Goal: Find specific page/section: Find specific page/section

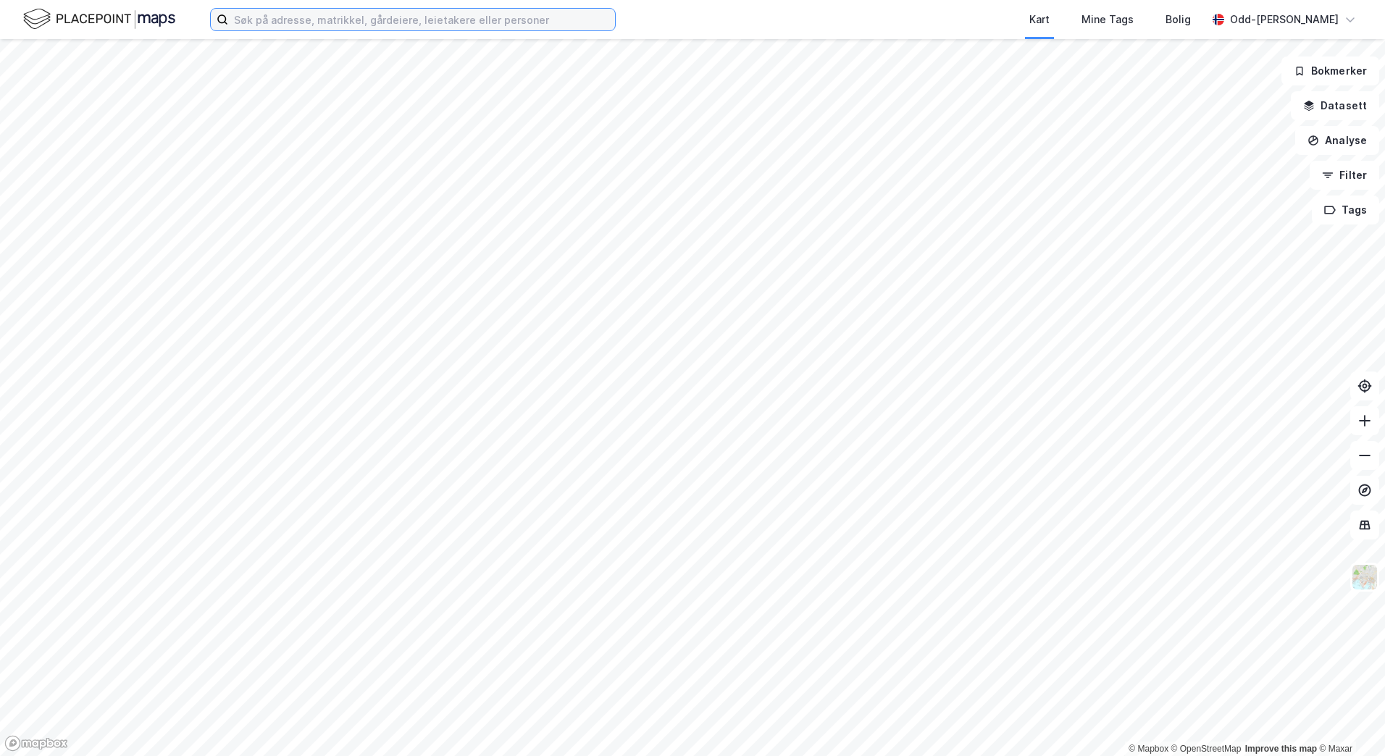
click at [323, 20] on input at bounding box center [421, 20] width 387 height 22
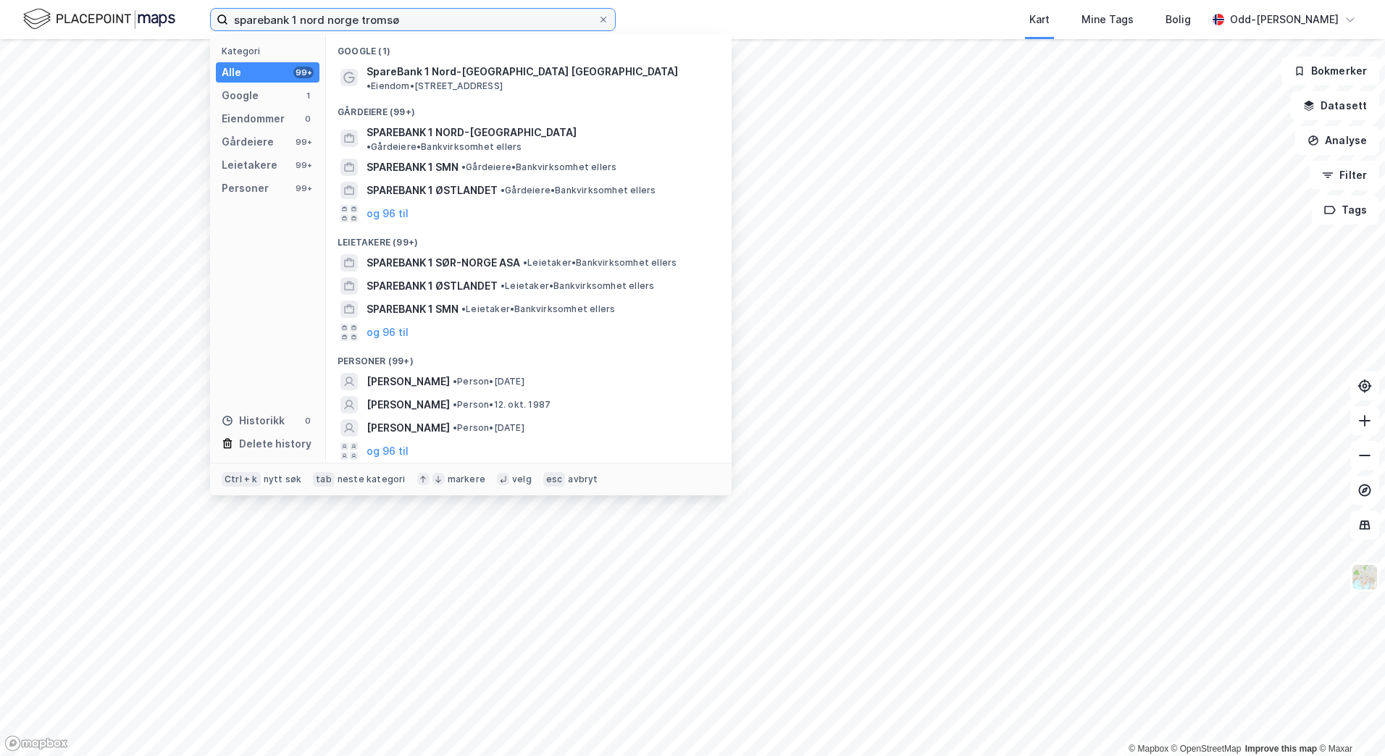
type input "sparebank 1 nord norge tromsø"
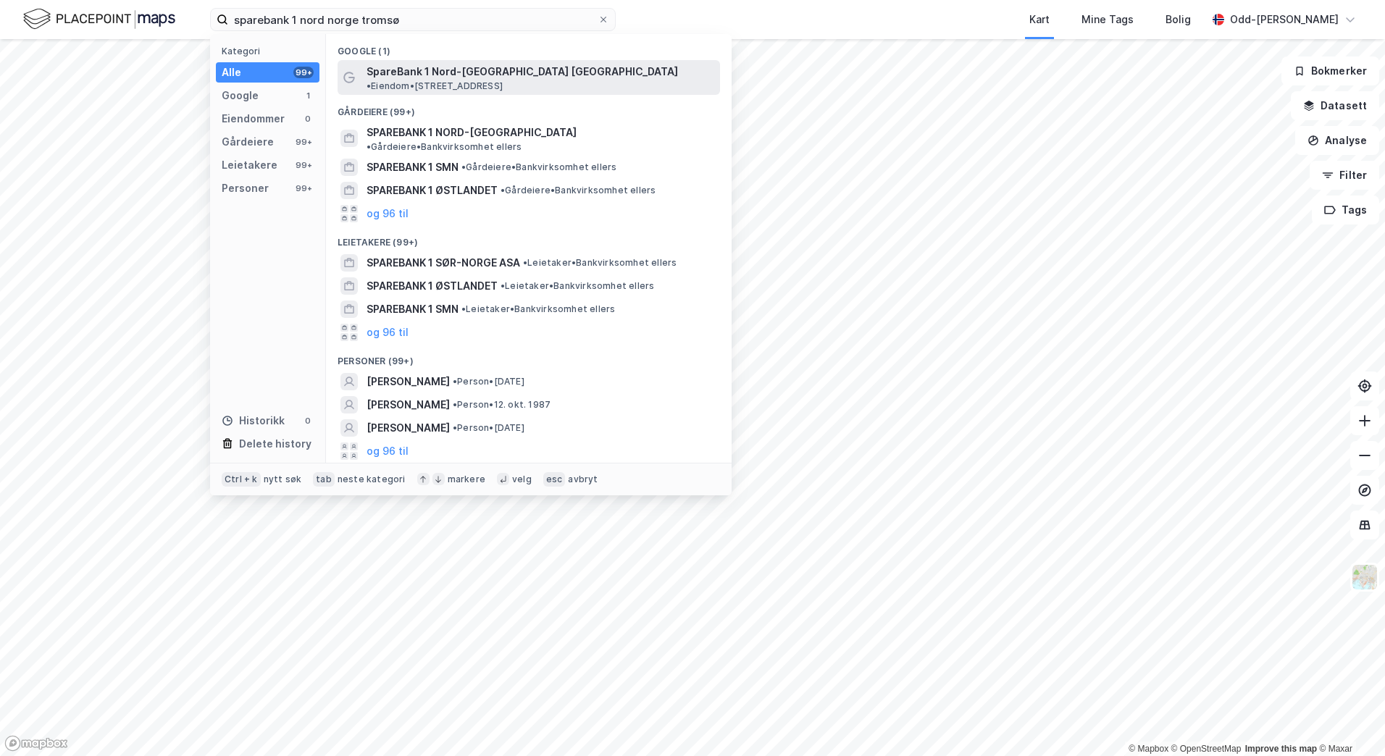
click at [483, 76] on span "SpareBank 1 Nord-[GEOGRAPHIC_DATA] [GEOGRAPHIC_DATA]" at bounding box center [521, 71] width 311 height 17
